Goal: Transaction & Acquisition: Book appointment/travel/reservation

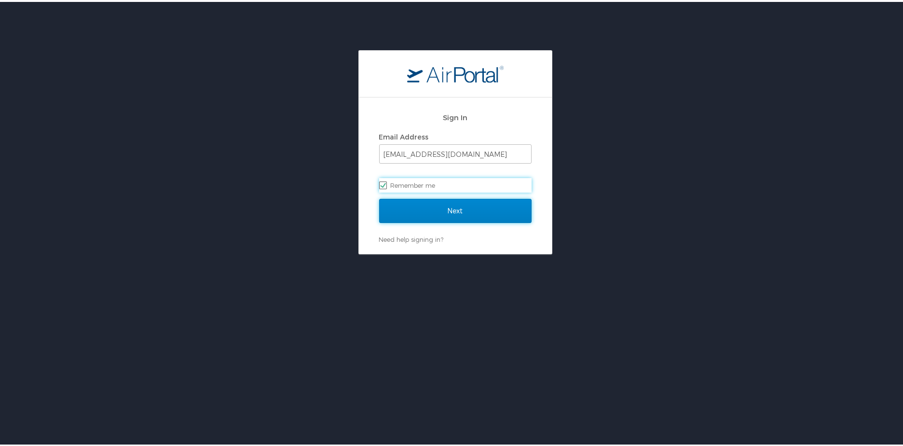
click at [427, 211] on input "Next" at bounding box center [455, 209] width 152 height 24
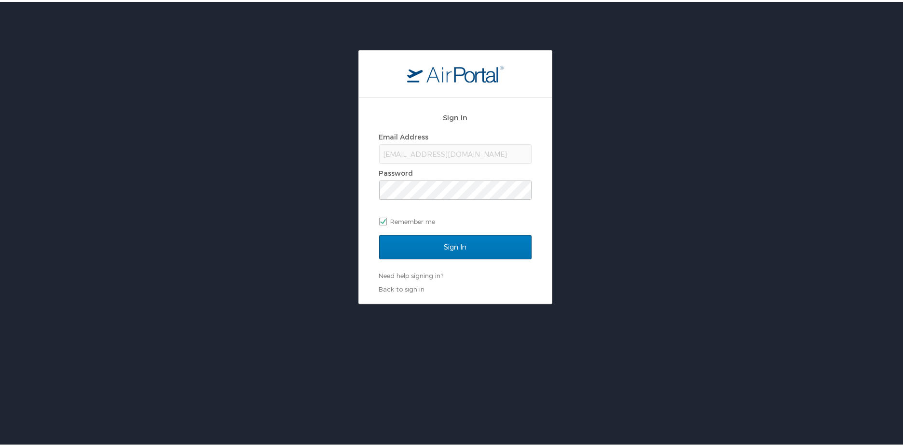
click at [308, 194] on div "Sign In Email Address clairep@forgoodandco.com Password Remember me Sign In Nee…" at bounding box center [455, 175] width 910 height 254
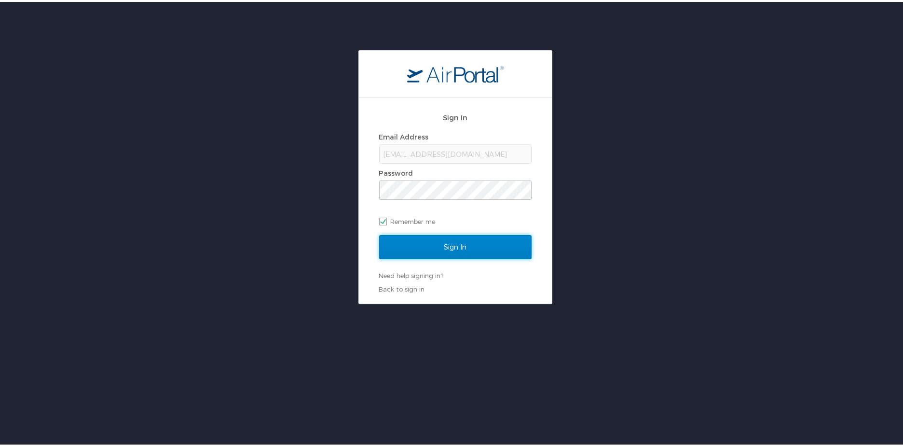
click at [441, 237] on input "Sign In" at bounding box center [455, 245] width 152 height 24
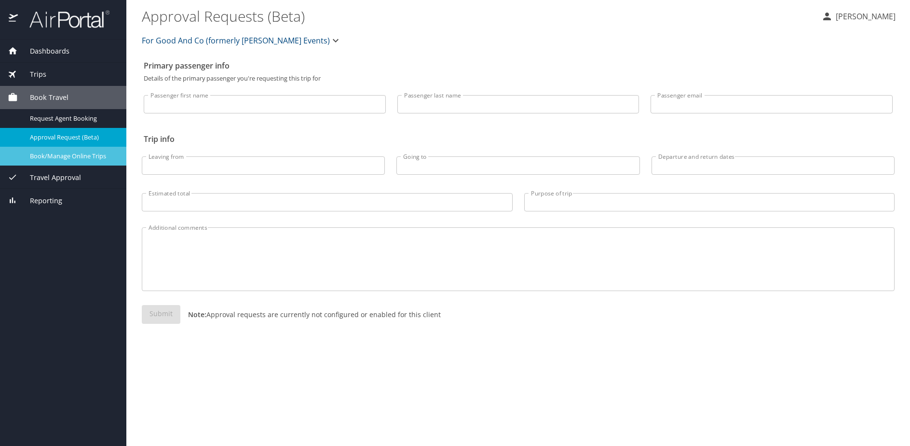
click at [71, 158] on span "Book/Manage Online Trips" at bounding box center [72, 155] width 85 height 9
click at [36, 154] on span "Book/Manage Online Trips" at bounding box center [72, 155] width 85 height 9
click at [71, 158] on span "Book/Manage Online Trips" at bounding box center [72, 155] width 85 height 9
